Goal: Information Seeking & Learning: Find specific fact

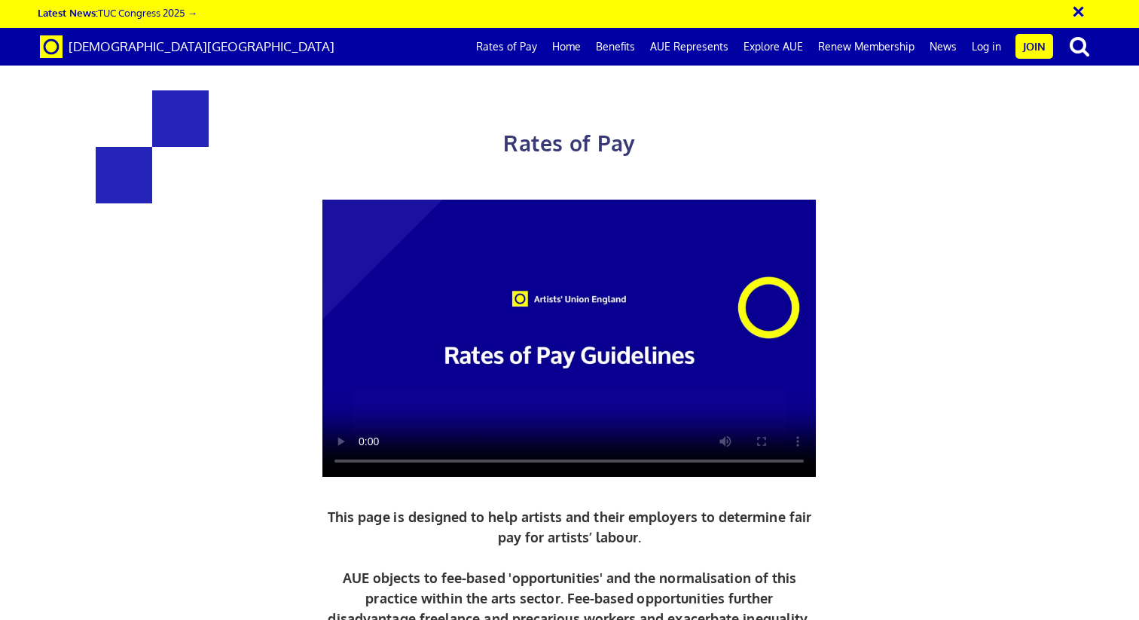
scroll to position [0, 11]
click at [521, 47] on link "Rates of Pay" at bounding box center [507, 47] width 76 height 38
click at [518, 38] on link "Rates of Pay" at bounding box center [507, 47] width 76 height 38
